Goal: Task Accomplishment & Management: Manage account settings

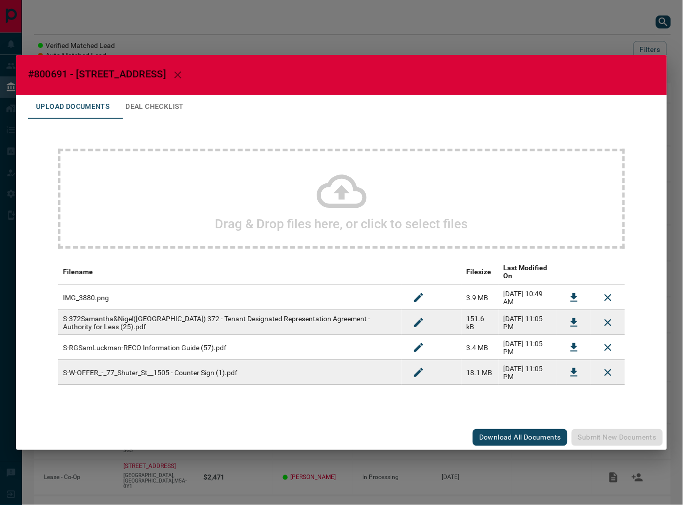
click at [53, 76] on span "#800691 - [STREET_ADDRESS]" at bounding box center [97, 74] width 138 height 12
copy span "800691"
click at [563, 366] on button "Download" at bounding box center [574, 373] width 24 height 24
click at [570, 297] on icon "Download" at bounding box center [574, 298] width 12 height 12
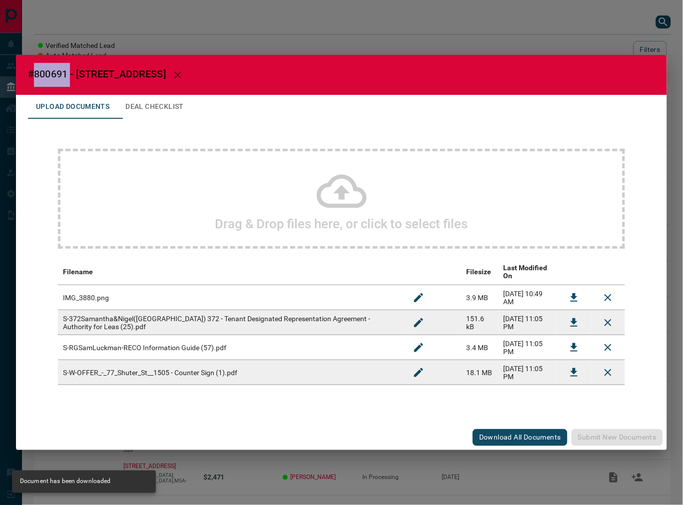
click at [163, 116] on button "Deal Checklist" at bounding box center [154, 107] width 74 height 24
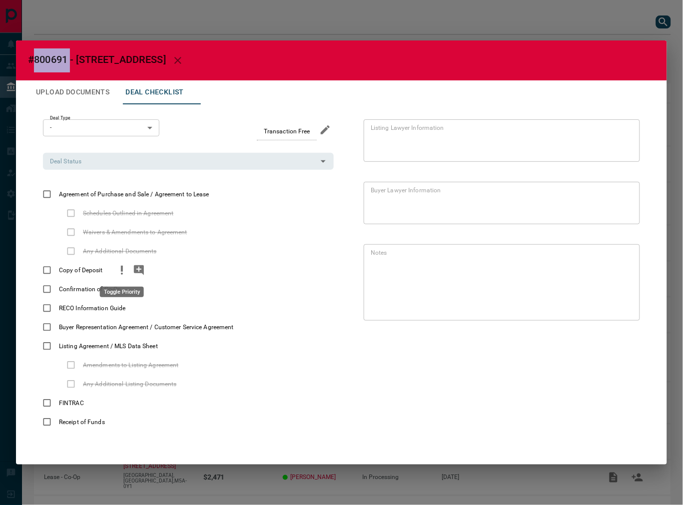
click at [123, 271] on icon "priority" at bounding box center [122, 270] width 12 height 12
click at [136, 273] on icon "add note" at bounding box center [139, 270] width 12 height 12
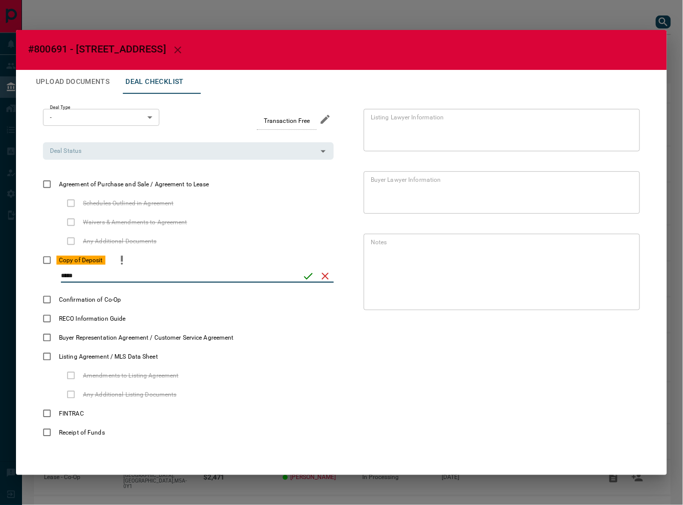
type input "*****"
click at [308, 279] on icon "save" at bounding box center [308, 276] width 12 height 12
click at [86, 160] on div "Deal Type - * ​ Transaction Free Deal Status Deal Status Agreement of Purchase …" at bounding box center [188, 275] width 291 height 333
click at [95, 144] on div "Deal Status" at bounding box center [188, 150] width 291 height 17
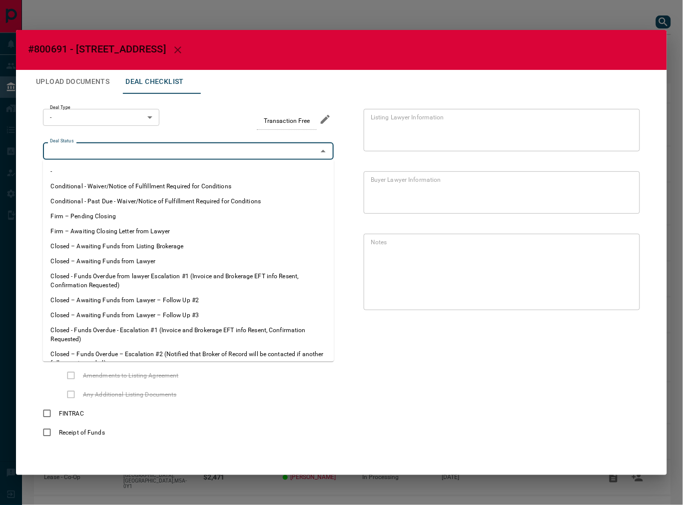
click at [88, 212] on li "Firm – Pending Closing" at bounding box center [188, 216] width 291 height 15
type input "**********"
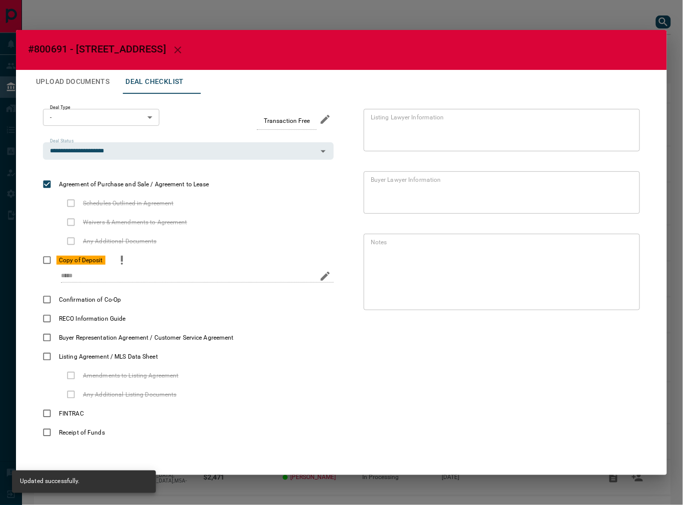
click at [92, 110] on body "Lead Transfers Leads Deals Listings Campaigns Quota Rules Agent Quotas Admin Mo…" at bounding box center [341, 277] width 683 height 555
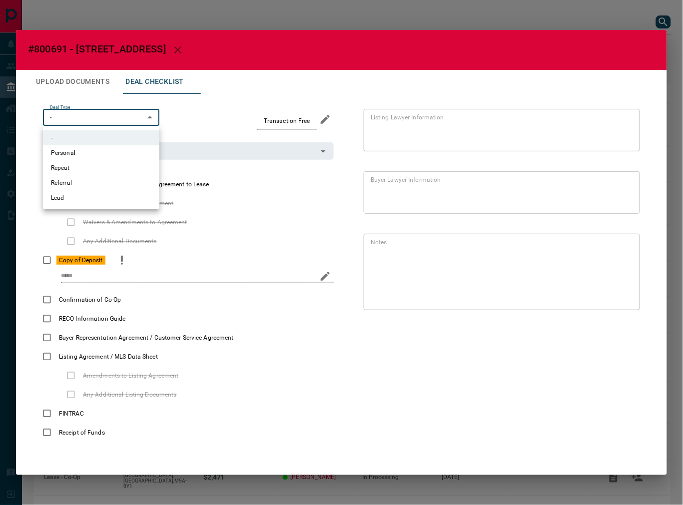
click at [78, 200] on li "Lead" at bounding box center [101, 197] width 116 height 15
type input "*"
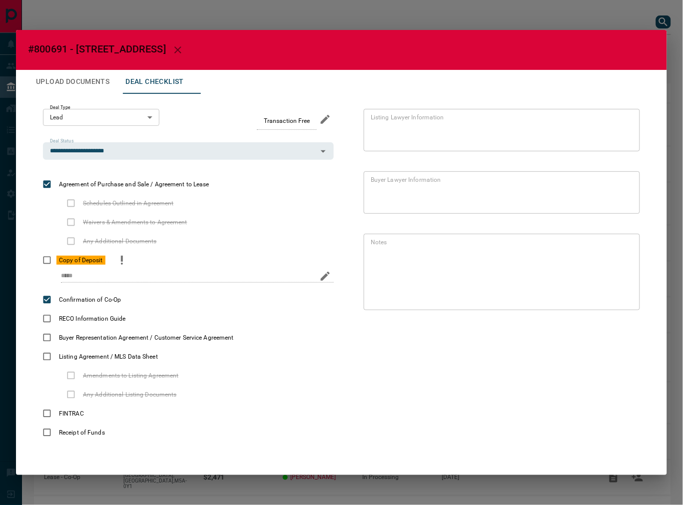
click at [79, 87] on button "Upload Documents" at bounding box center [72, 82] width 89 height 24
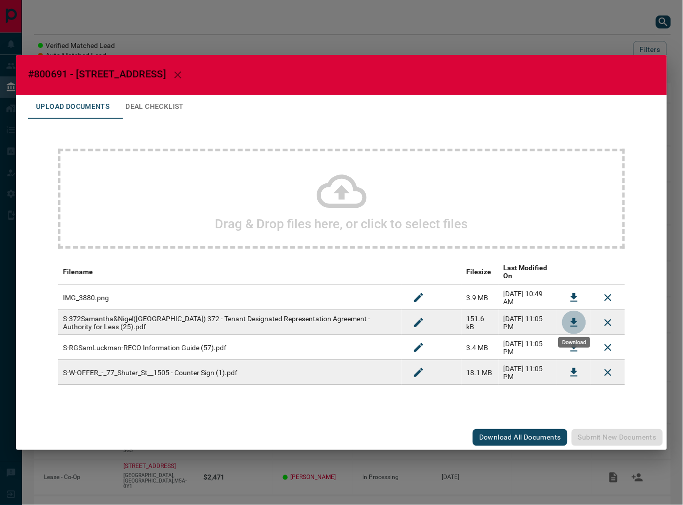
click at [568, 314] on button "Download" at bounding box center [574, 323] width 24 height 24
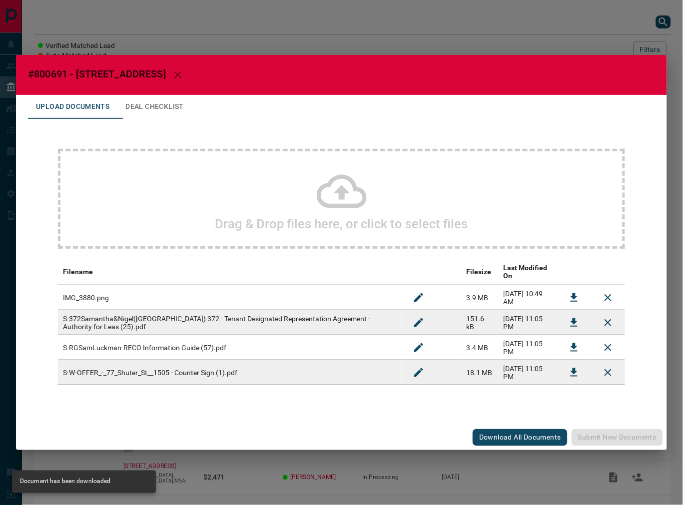
click at [566, 341] on button "Download" at bounding box center [574, 348] width 24 height 24
click at [152, 110] on button "Deal Checklist" at bounding box center [154, 107] width 74 height 24
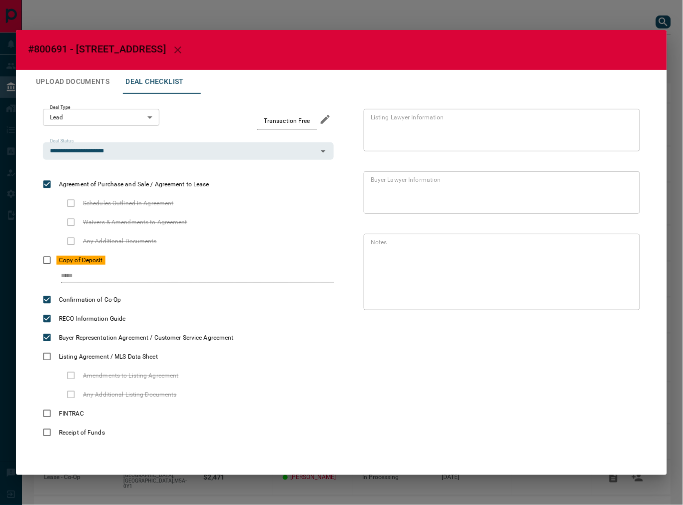
drag, startPoint x: 57, startPoint y: 77, endPoint x: 117, endPoint y: 110, distance: 68.7
click at [57, 77] on button "Upload Documents" at bounding box center [72, 82] width 89 height 24
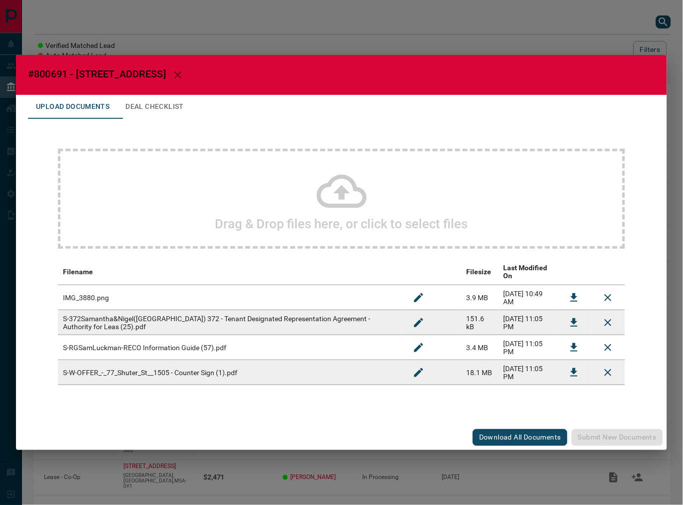
click at [223, 217] on div "Drag & Drop files here, or click to select files" at bounding box center [341, 199] width 567 height 100
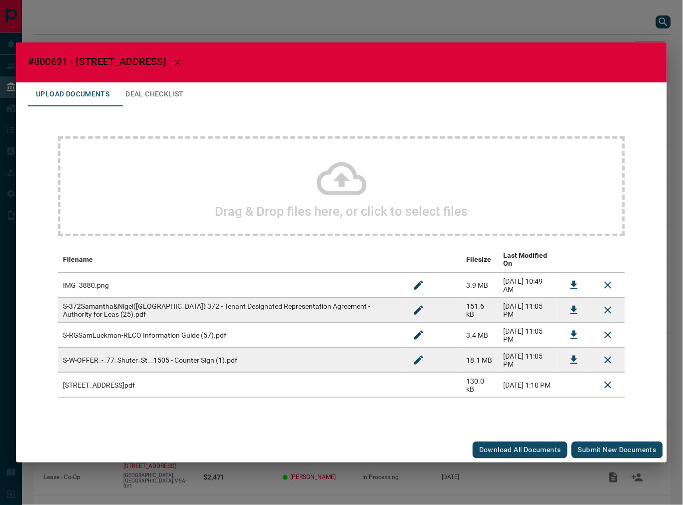
click at [595, 442] on button "Submit new documents" at bounding box center [617, 450] width 91 height 17
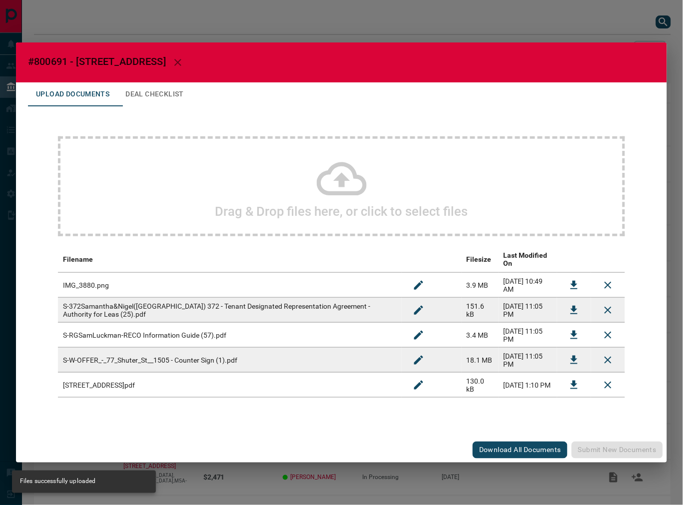
click at [143, 113] on div "Drag & Drop files here, or click to select files Filename Filesize Last Modifie…" at bounding box center [341, 266] width 627 height 321
click at [166, 96] on button "Deal Checklist" at bounding box center [154, 94] width 74 height 24
